Goal: Check status: Check status

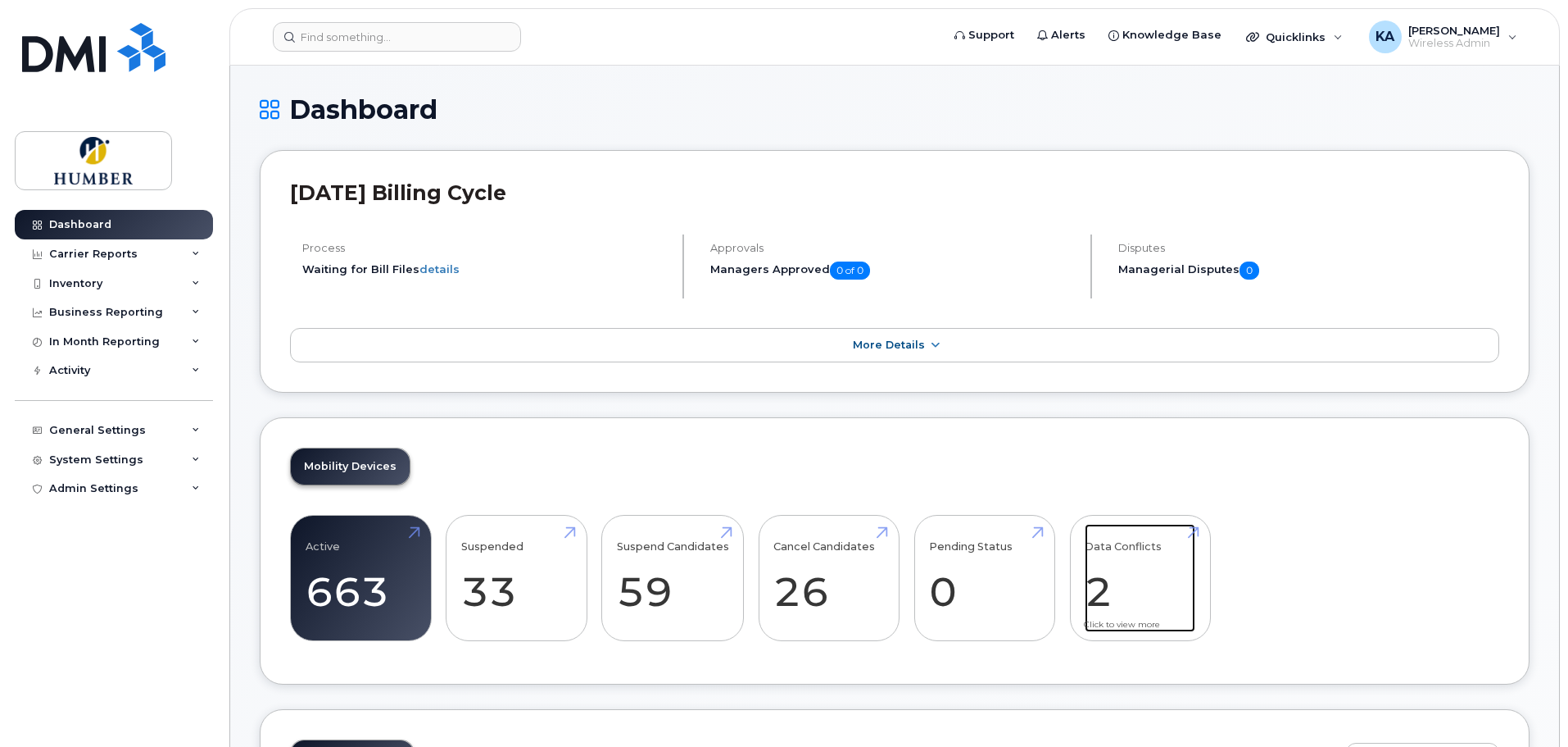
click at [1092, 589] on link "Data Conflicts 2" at bounding box center [1139, 578] width 111 height 108
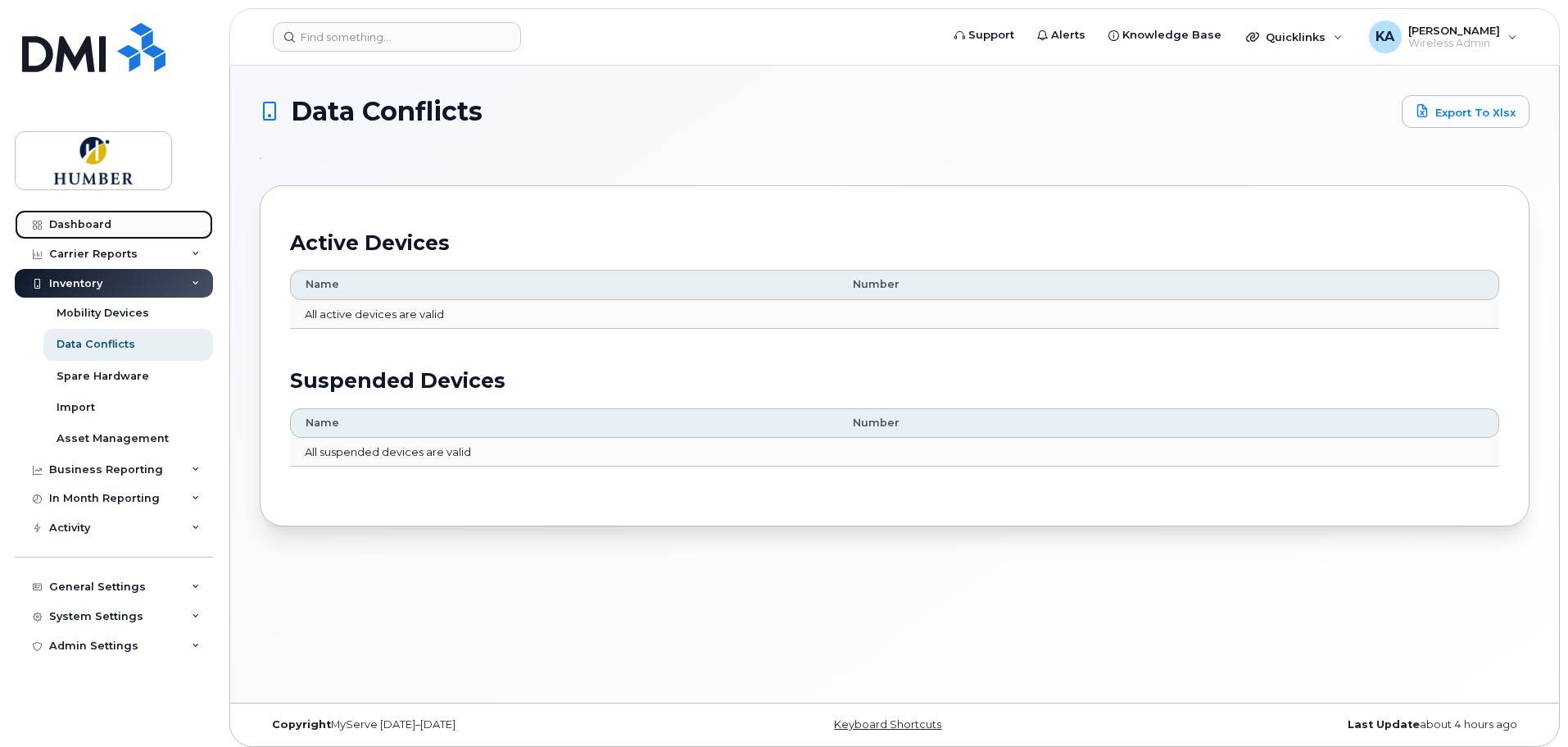
click at [87, 224] on div "Dashboard" at bounding box center [80, 225] width 62 height 13
